Goal: Information Seeking & Learning: Find specific fact

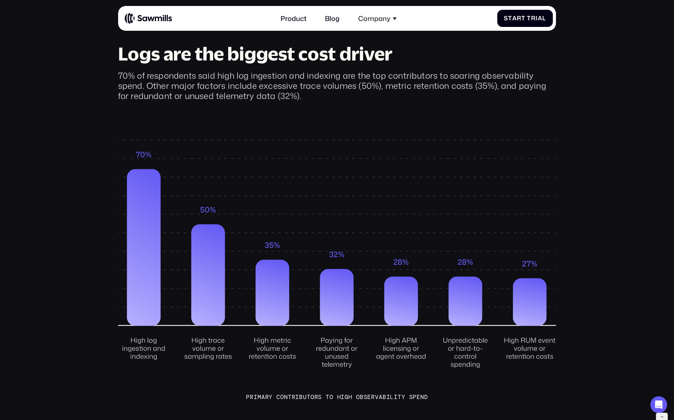
scroll to position [568, 0]
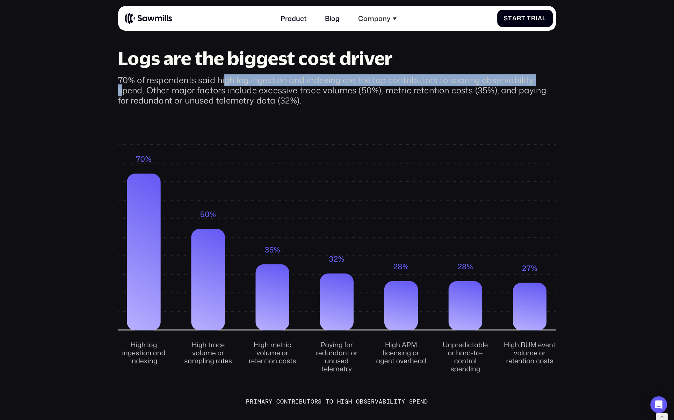
drag, startPoint x: 171, startPoint y: 68, endPoint x: 229, endPoint y: 66, distance: 58.1
click at [229, 75] on div "70% of respondents said high log ingestion and indexing are the top contributor…" at bounding box center [337, 90] width 438 height 30
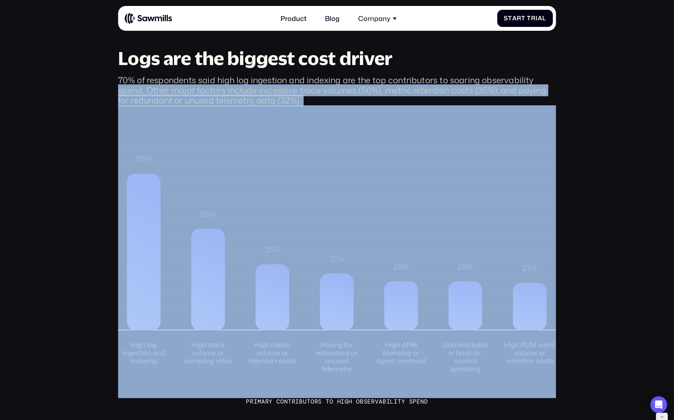
drag, startPoint x: 532, startPoint y: 69, endPoint x: 365, endPoint y: 92, distance: 168.4
click at [365, 92] on div "Logs are the biggest cost driver 70% of respondents said high log ingestion and…" at bounding box center [337, 227] width 438 height 357
click at [95, 74] on section "Logs are the biggest cost driver 70% of respondents said high log ingestion and…" at bounding box center [337, 198] width 674 height 416
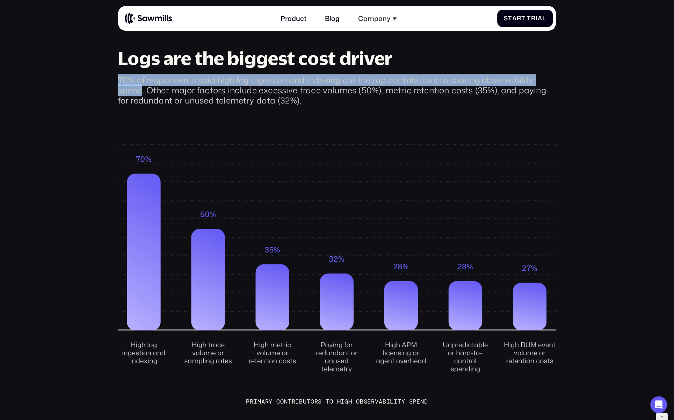
drag, startPoint x: 143, startPoint y: 77, endPoint x: 120, endPoint y: 69, distance: 24.2
click at [120, 75] on div "70% of respondents said high log ingestion and indexing are the top contributor…" at bounding box center [337, 90] width 438 height 30
copy div "70% of respondents said high log ingestion and indexing are the top contributor…"
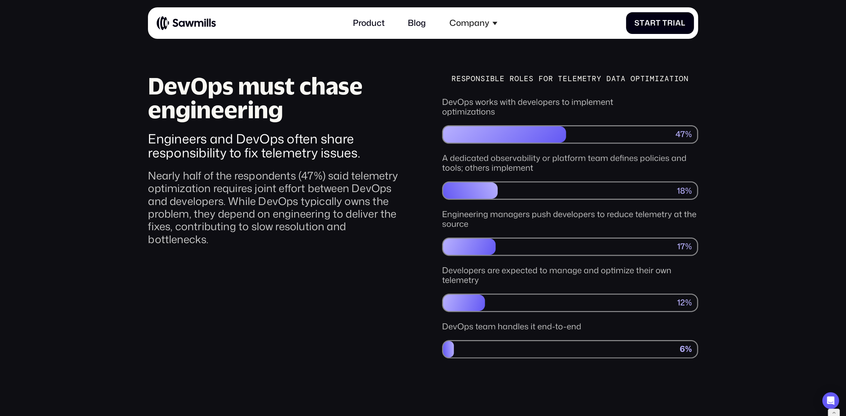
scroll to position [1234, 0]
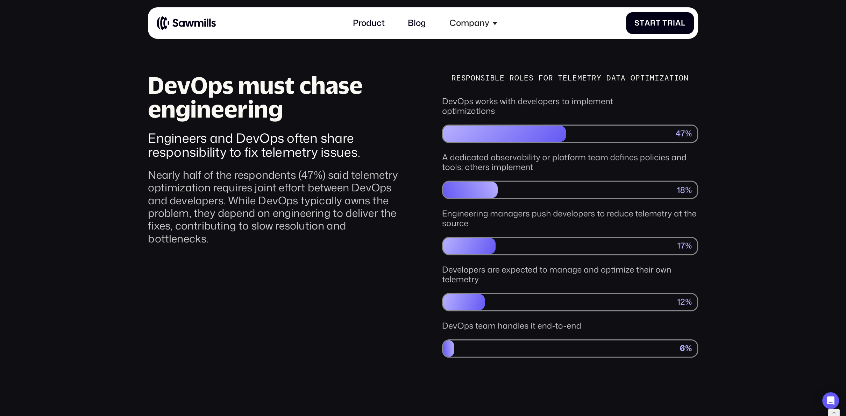
click at [163, 168] on div "Nearly half of the respondents (47%) said telemetry optimization requires joint…" at bounding box center [276, 206] width 256 height 76
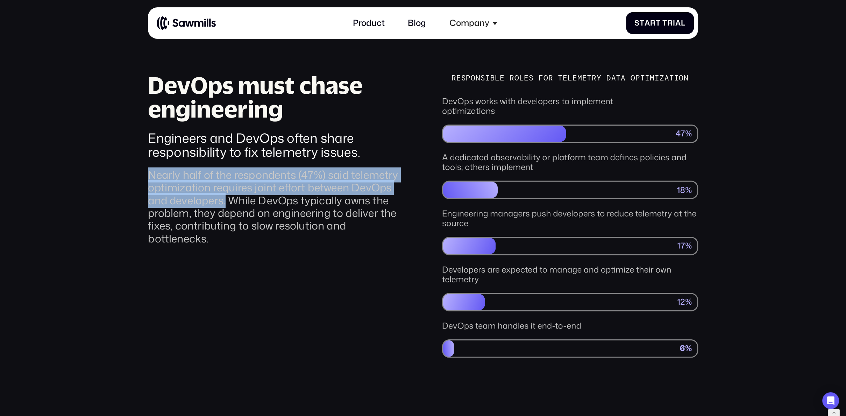
drag, startPoint x: 151, startPoint y: 157, endPoint x: 227, endPoint y: 183, distance: 79.8
click at [227, 183] on div "Nearly half of the respondents (47%) said telemetry optimization requires joint…" at bounding box center [276, 206] width 256 height 76
copy div "Nearly half of the respondents (47%) said telemetry optimization requires joint…"
click at [322, 173] on div "Nearly half of the respondents (47%) said telemetry optimization requires joint…" at bounding box center [276, 206] width 256 height 76
drag, startPoint x: 300, startPoint y: 161, endPoint x: 225, endPoint y: 184, distance: 78.5
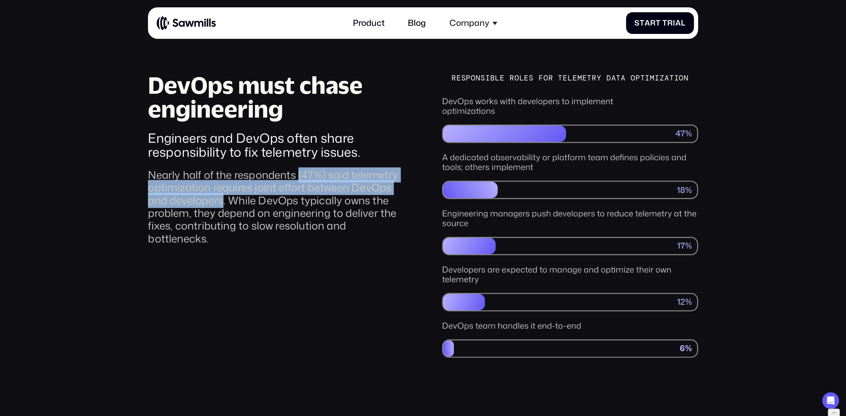
click at [225, 184] on div "Nearly half of the respondents (47%) said telemetry optimization requires joint…" at bounding box center [276, 206] width 256 height 76
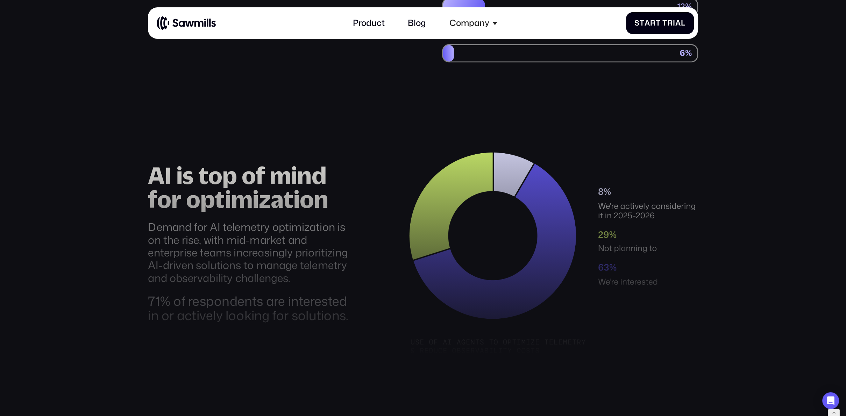
scroll to position [1534, 0]
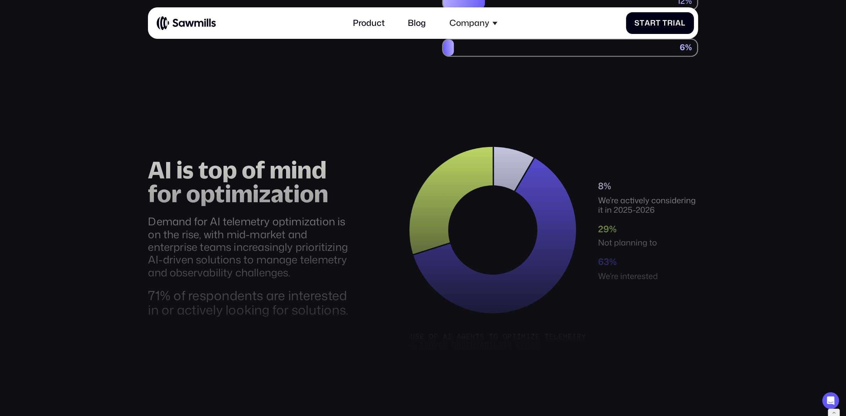
drag, startPoint x: 158, startPoint y: 276, endPoint x: 236, endPoint y: 275, distance: 78.7
click at [234, 275] on div at bounding box center [423, 232] width 846 height 234
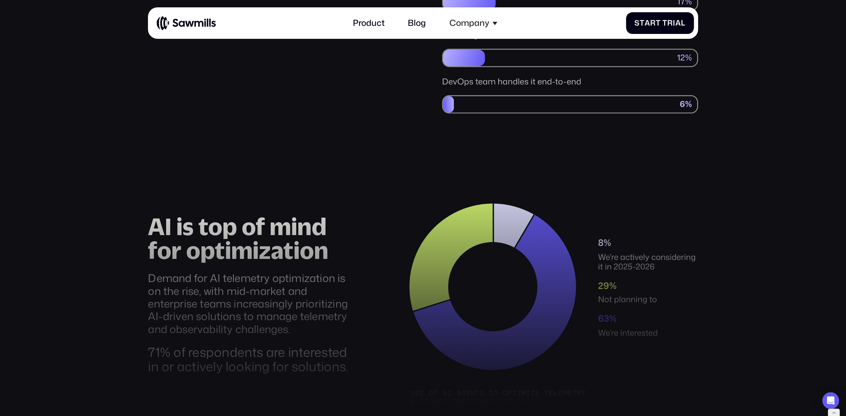
scroll to position [1479, 0]
